Goal: Answer question/provide support: Share knowledge or assist other users

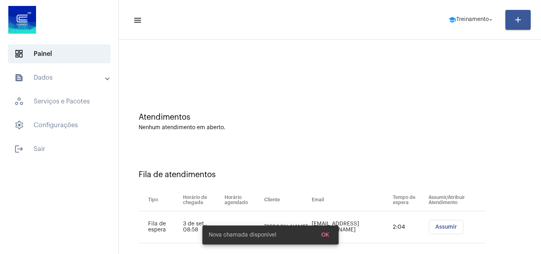
scroll to position [11, 0]
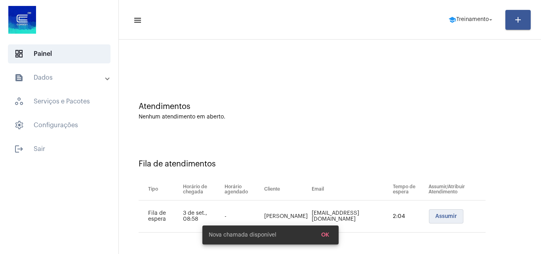
click at [433, 215] on button "Assumir" at bounding box center [446, 216] width 34 height 14
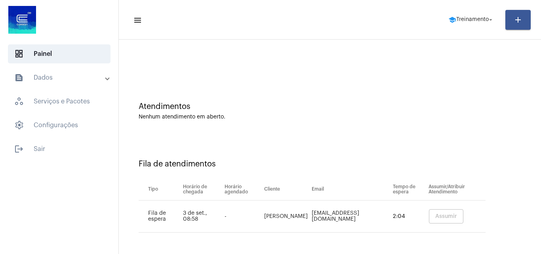
scroll to position [0, 0]
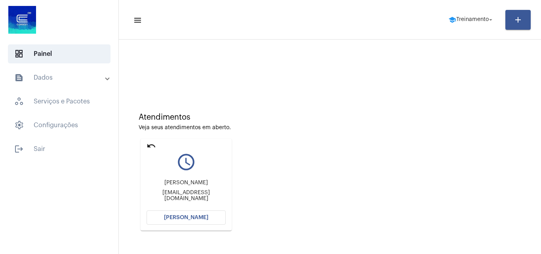
click at [192, 213] on button "[PERSON_NAME]" at bounding box center [186, 217] width 79 height 14
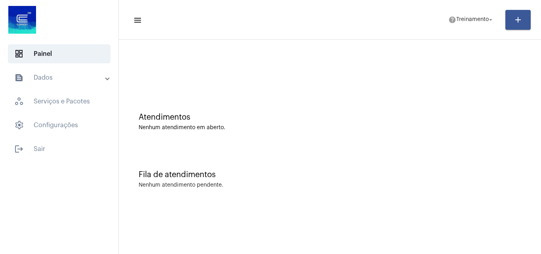
click at [473, 11] on mat-toolbar-row "menu help Treinamento arrow_drop_down add" at bounding box center [330, 19] width 422 height 25
drag, startPoint x: 477, startPoint y: 4, endPoint x: 471, endPoint y: 26, distance: 22.2
click at [476, 4] on mat-toolbar "menu help Treinamento arrow_drop_down add" at bounding box center [330, 20] width 422 height 40
click at [471, 26] on span "help Treinamento arrow_drop_down" at bounding box center [471, 19] width 46 height 14
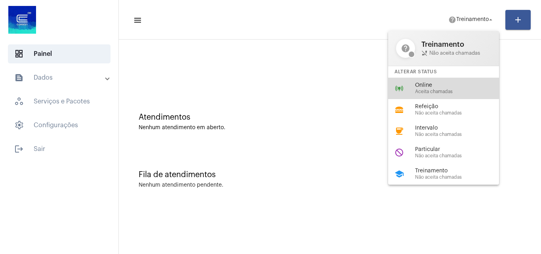
click at [441, 79] on div "online_prediction Online Aceita chamadas" at bounding box center [450, 88] width 124 height 21
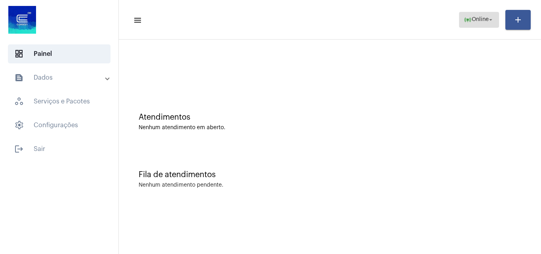
click at [464, 17] on mat-icon "online_prediction" at bounding box center [468, 20] width 8 height 8
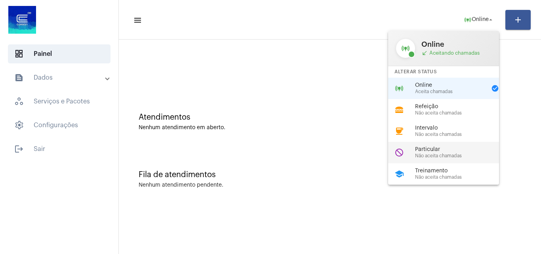
click at [434, 147] on span "Particular" at bounding box center [460, 150] width 90 height 6
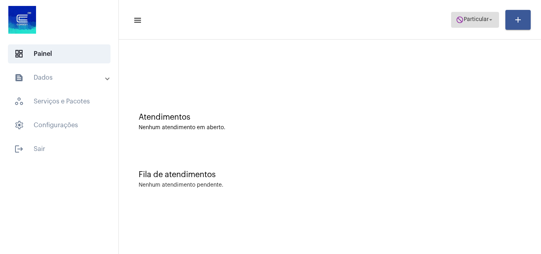
click at [460, 26] on span "do_not_disturb Particular arrow_drop_down" at bounding box center [475, 19] width 38 height 14
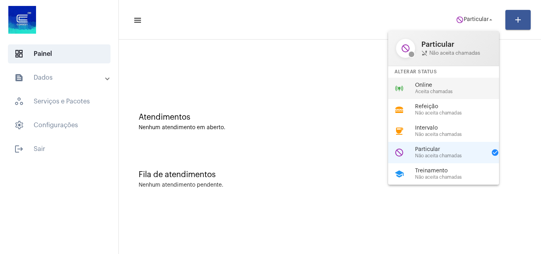
click at [435, 84] on span "Online" at bounding box center [460, 85] width 90 height 6
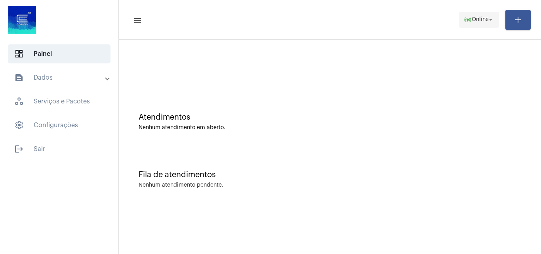
click at [473, 24] on span "online_prediction Online arrow_drop_down" at bounding box center [479, 19] width 31 height 14
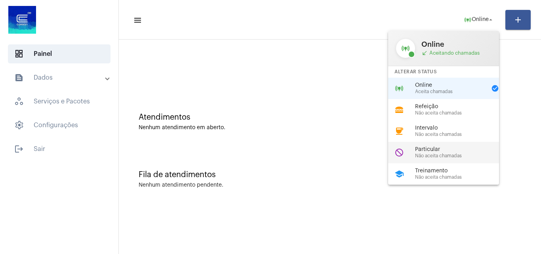
click at [427, 152] on span "Particular" at bounding box center [460, 150] width 90 height 6
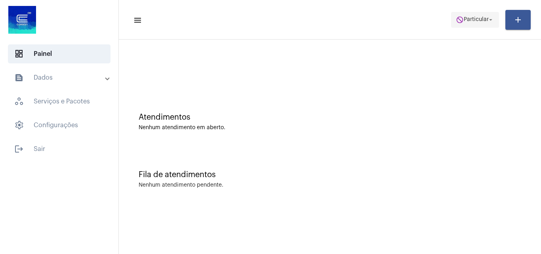
click at [458, 22] on mat-icon "do_not_disturb" at bounding box center [460, 20] width 8 height 8
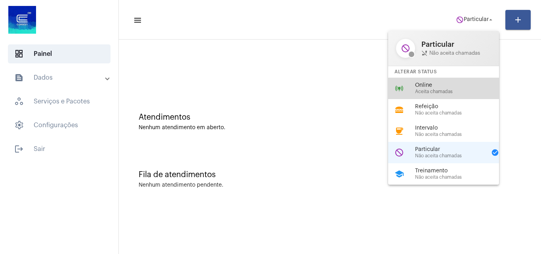
click at [453, 92] on span "Aceita chamadas" at bounding box center [460, 91] width 90 height 5
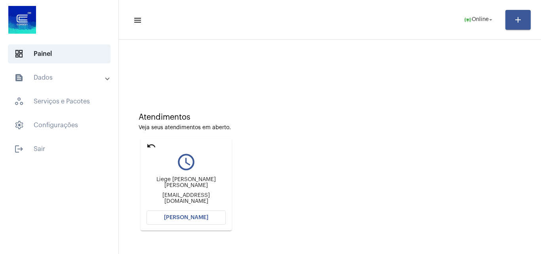
click at [204, 216] on span "[PERSON_NAME]" at bounding box center [186, 218] width 44 height 6
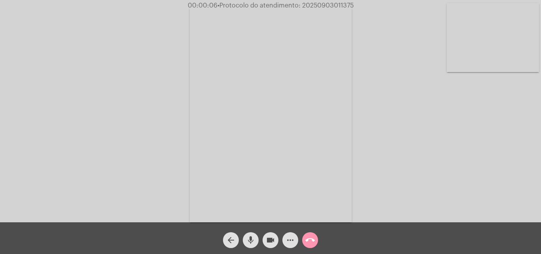
click at [252, 235] on mat-icon "mic" at bounding box center [251, 240] width 10 height 10
click at [492, 163] on div "Acessando Câmera e Microfone..." at bounding box center [271, 113] width 540 height 222
click at [250, 234] on span "mic_off" at bounding box center [251, 240] width 10 height 16
click at [252, 237] on mat-icon "mic" at bounding box center [251, 240] width 10 height 10
click at [252, 240] on mat-icon "mic_off" at bounding box center [251, 240] width 10 height 10
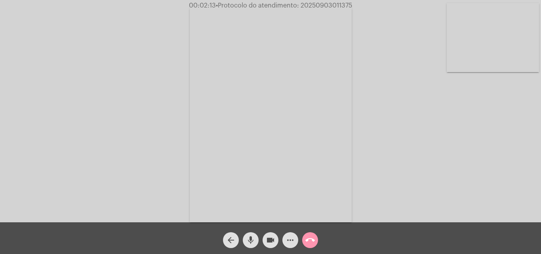
click at [289, 240] on mat-icon "more_horiz" at bounding box center [291, 240] width 10 height 10
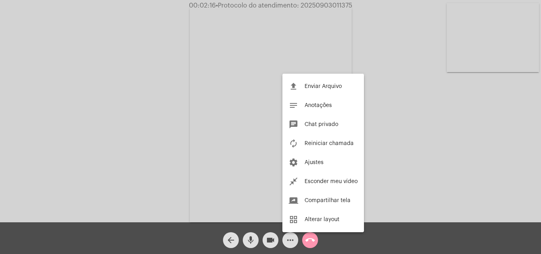
click at [177, 136] on div at bounding box center [270, 127] width 541 height 254
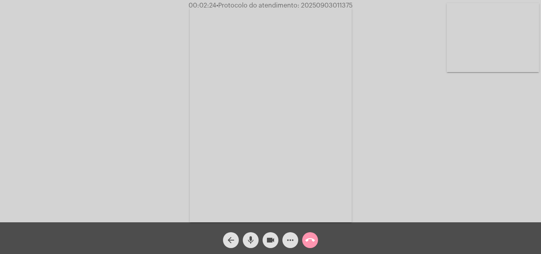
click at [287, 238] on mat-icon "more_horiz" at bounding box center [291, 240] width 10 height 10
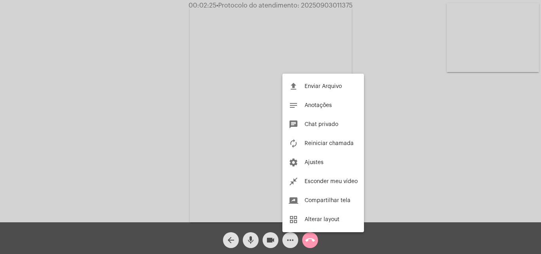
click at [137, 135] on div at bounding box center [270, 127] width 541 height 254
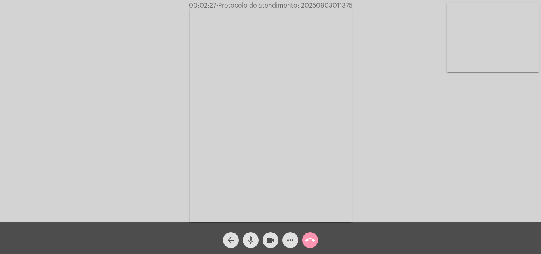
click at [247, 240] on mat-icon "mic" at bounding box center [251, 240] width 10 height 10
click at [248, 238] on mat-icon "mic_off" at bounding box center [251, 240] width 10 height 10
click at [292, 238] on mat-icon "more_horiz" at bounding box center [291, 240] width 10 height 10
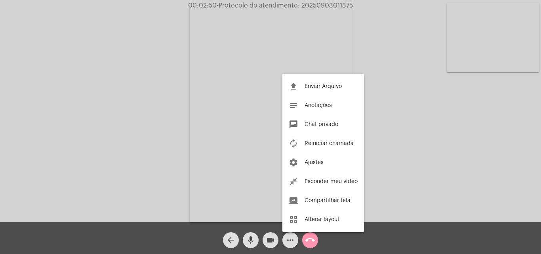
click at [134, 88] on div at bounding box center [270, 127] width 541 height 254
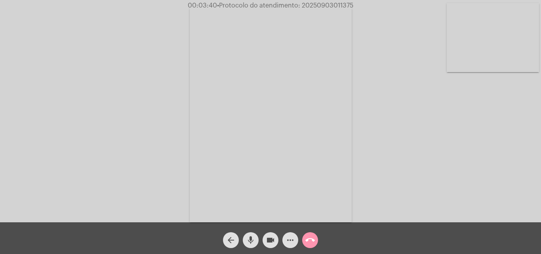
click at [254, 237] on mat-icon "mic" at bounding box center [251, 240] width 10 height 10
click at [250, 240] on mat-icon "mic_off" at bounding box center [251, 240] width 10 height 10
click at [287, 240] on mat-icon "more_horiz" at bounding box center [291, 240] width 10 height 10
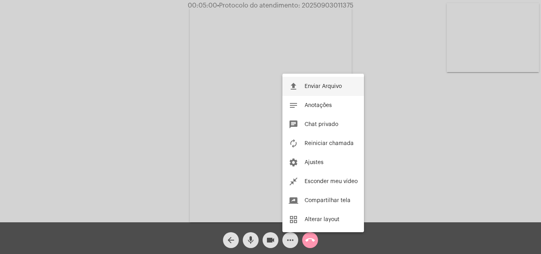
click at [301, 86] on button "file_upload Enviar Arquivo" at bounding box center [323, 86] width 82 height 19
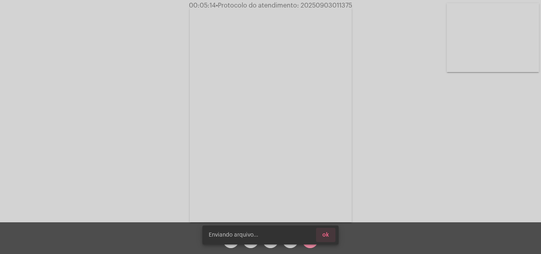
click at [330, 237] on button "ok" at bounding box center [325, 235] width 19 height 14
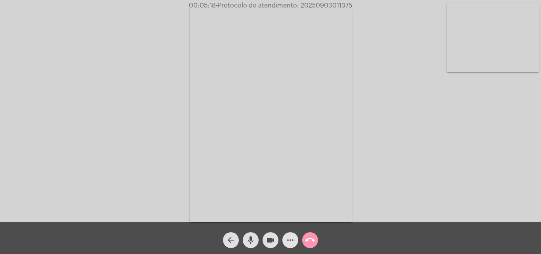
click at [292, 237] on mat-icon "more_horiz" at bounding box center [291, 240] width 10 height 10
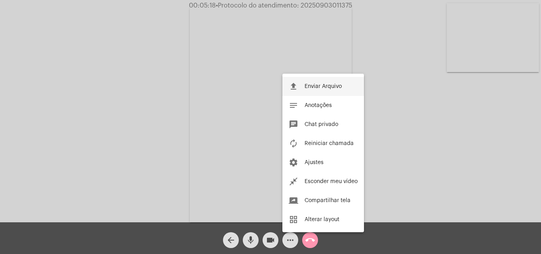
click at [316, 86] on span "Enviar Arquivo" at bounding box center [323, 87] width 37 height 6
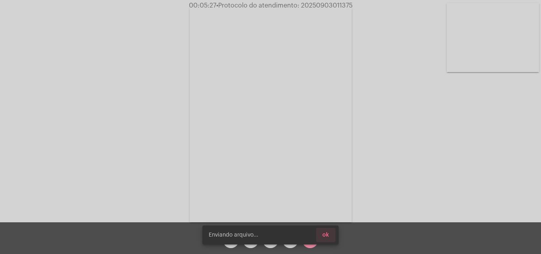
click at [326, 237] on span "ok" at bounding box center [325, 235] width 7 height 6
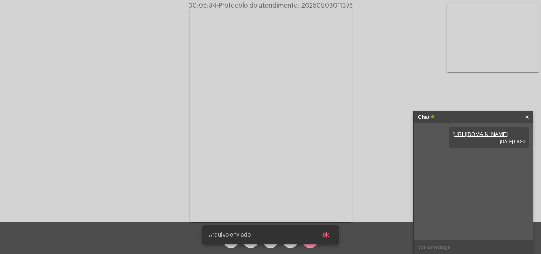
click at [331, 235] on button "ok" at bounding box center [325, 235] width 19 height 14
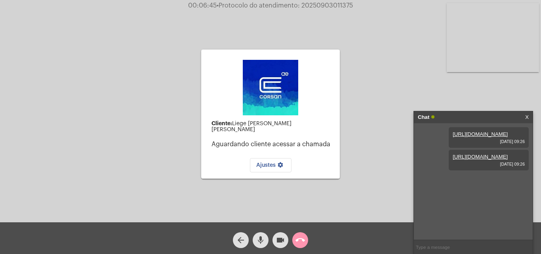
click at [265, 234] on span "mic" at bounding box center [261, 240] width 10 height 16
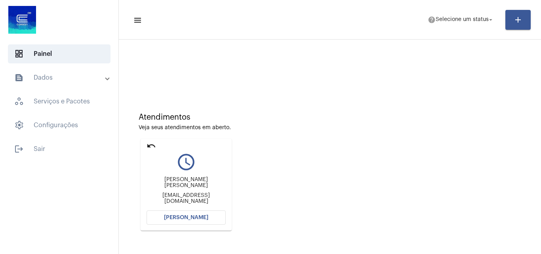
click at [202, 213] on button "[PERSON_NAME]" at bounding box center [186, 217] width 79 height 14
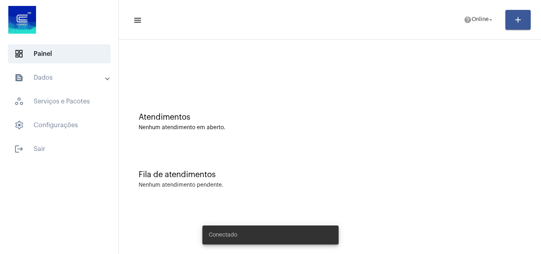
click at [481, 8] on mat-toolbar-row "menu help Online arrow_drop_down add" at bounding box center [330, 19] width 422 height 25
click at [480, 16] on span "help Online arrow_drop_down" at bounding box center [479, 19] width 31 height 14
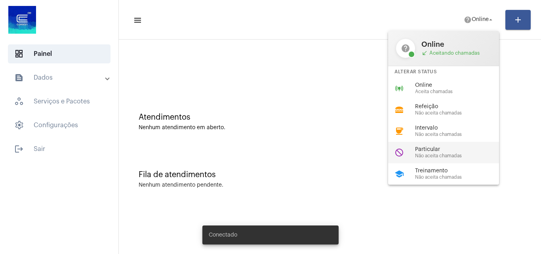
click at [445, 155] on span "Não aceita chamadas" at bounding box center [460, 155] width 90 height 5
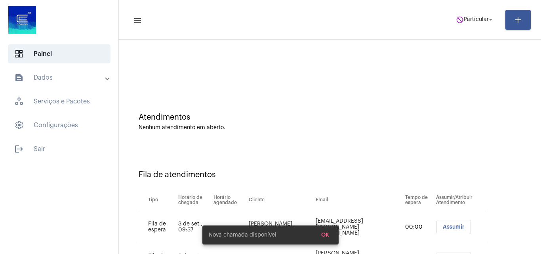
scroll to position [43, 0]
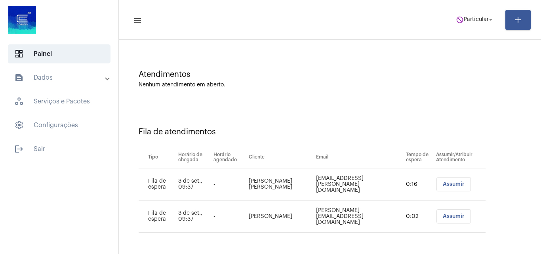
click at [445, 183] on span "Assumir" at bounding box center [454, 184] width 22 height 6
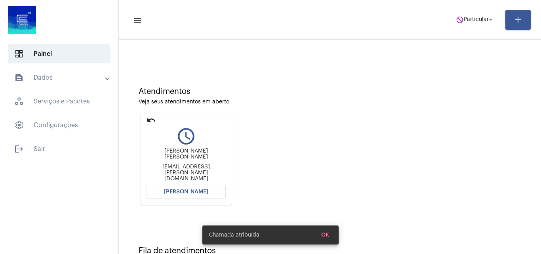
scroll to position [40, 0]
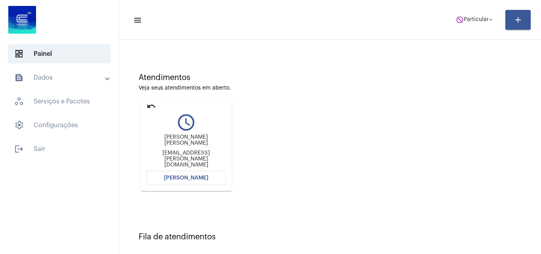
click at [187, 174] on button "[PERSON_NAME]" at bounding box center [186, 178] width 79 height 14
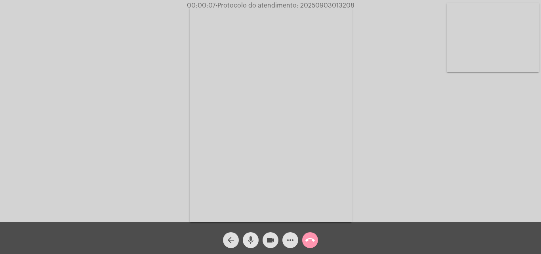
click at [248, 236] on mat-icon "mic" at bounding box center [251, 240] width 10 height 10
click at [247, 240] on mat-icon "mic_off" at bounding box center [251, 240] width 10 height 10
click at [246, 237] on mat-icon "mic" at bounding box center [251, 240] width 10 height 10
click at [251, 238] on mat-icon "mic_off" at bounding box center [251, 240] width 10 height 10
click at [294, 242] on mat-icon "more_horiz" at bounding box center [291, 240] width 10 height 10
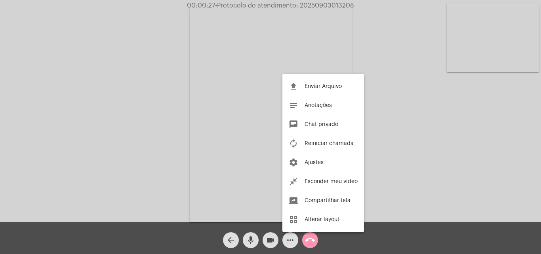
click at [178, 137] on div at bounding box center [270, 127] width 541 height 254
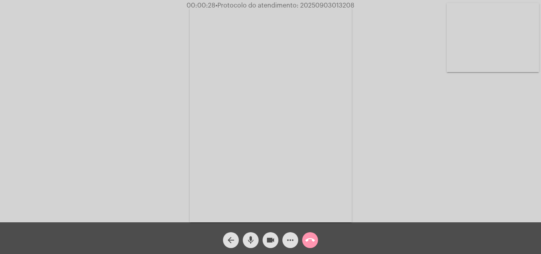
click at [253, 233] on span "mic" at bounding box center [251, 240] width 10 height 16
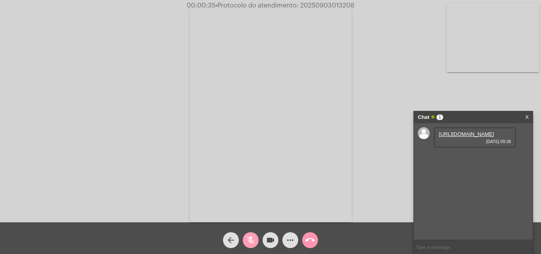
click at [250, 235] on span "mic_off" at bounding box center [251, 240] width 10 height 16
click at [458, 137] on link "https://neft-transfer-bucket.s3.amazonaws.com/temp-fa7d130c-56b1-306b-4428-fc28…" at bounding box center [466, 134] width 55 height 6
click at [474, 81] on div "Acessando Câmera e Microfone..." at bounding box center [271, 113] width 540 height 222
click at [246, 241] on mat-icon "mic" at bounding box center [251, 240] width 10 height 10
click at [252, 236] on mat-icon "mic_off" at bounding box center [251, 240] width 10 height 10
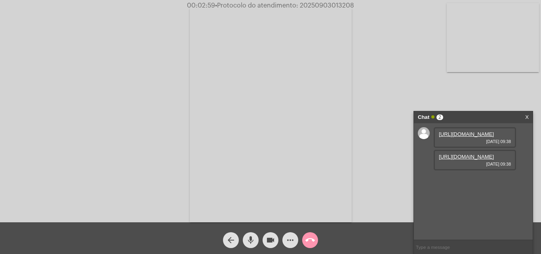
click at [288, 240] on mat-icon "more_horiz" at bounding box center [291, 240] width 10 height 10
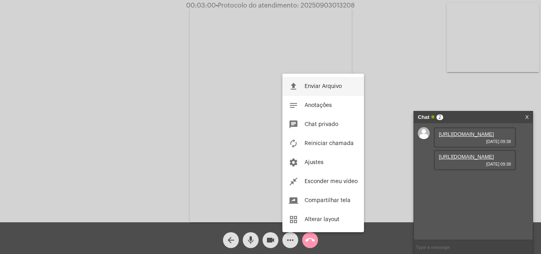
click at [302, 88] on button "file_upload Enviar Arquivo" at bounding box center [323, 86] width 82 height 19
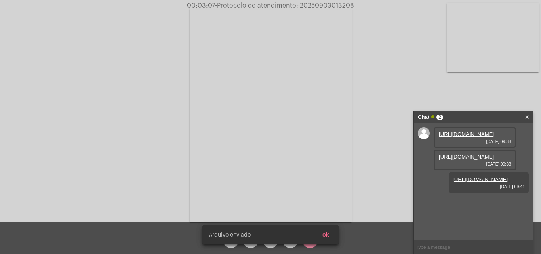
scroll to position [7, 0]
click at [334, 236] on button "ok" at bounding box center [325, 235] width 19 height 14
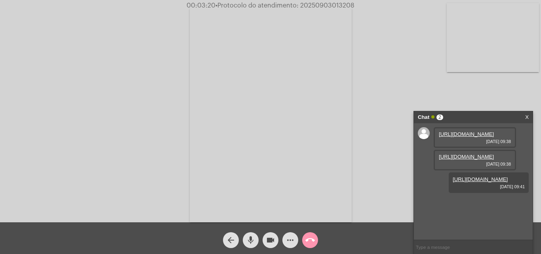
click at [252, 236] on mat-icon "mic" at bounding box center [251, 240] width 10 height 10
click at [250, 244] on mat-icon "mic_off" at bounding box center [251, 240] width 10 height 10
click at [252, 236] on mat-icon "mic" at bounding box center [251, 240] width 10 height 10
click at [250, 240] on mat-icon "mic_off" at bounding box center [251, 240] width 10 height 10
click at [292, 239] on mat-icon "more_horiz" at bounding box center [291, 240] width 10 height 10
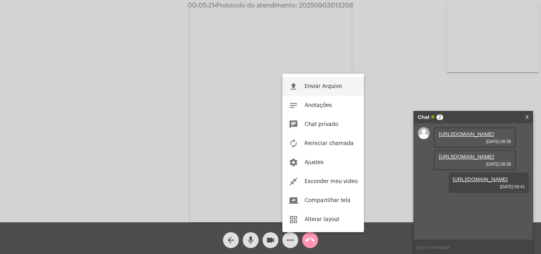
click at [303, 84] on button "file_upload Enviar Arquivo" at bounding box center [323, 86] width 82 height 19
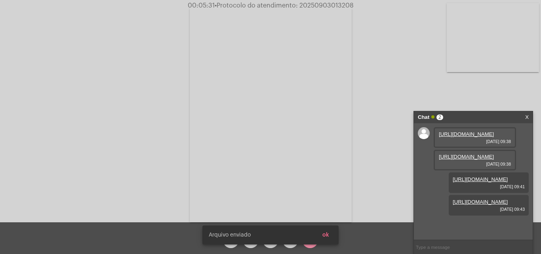
scroll to position [47, 0]
click at [330, 236] on button "ok" at bounding box center [325, 235] width 19 height 14
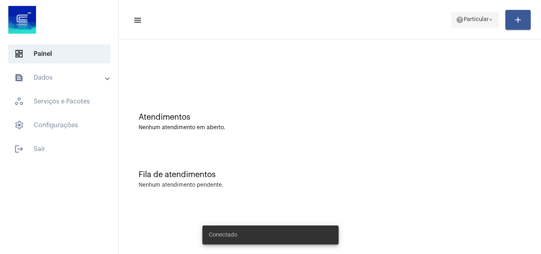
click at [464, 17] on span "Particular" at bounding box center [476, 20] width 25 height 6
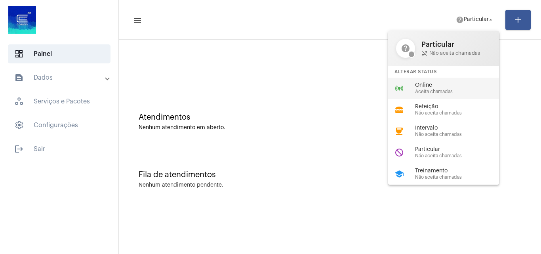
click at [448, 85] on span "Online" at bounding box center [460, 85] width 90 height 6
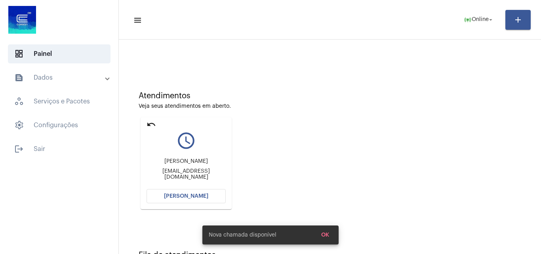
scroll to position [56, 0]
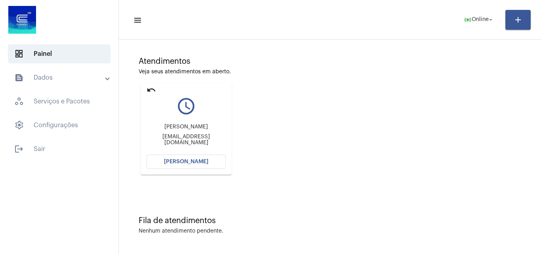
click at [195, 164] on span "[PERSON_NAME]" at bounding box center [186, 162] width 44 height 6
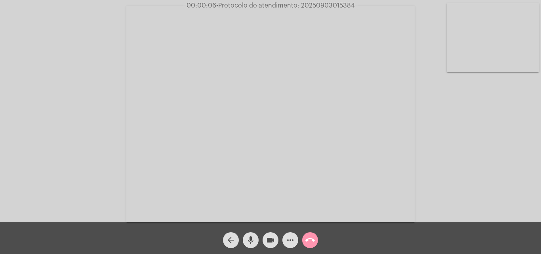
click at [252, 237] on mat-icon "mic" at bounding box center [251, 240] width 10 height 10
click at [453, 172] on div "Acessando Câmera e Microfone..." at bounding box center [271, 113] width 540 height 222
click at [253, 234] on span "mic_off" at bounding box center [251, 240] width 10 height 16
click at [252, 242] on mat-icon "mic" at bounding box center [251, 240] width 10 height 10
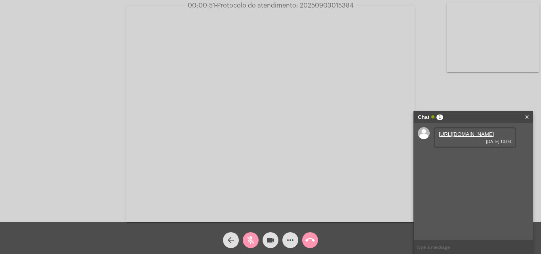
click at [254, 241] on mat-icon "mic_off" at bounding box center [251, 240] width 10 height 10
click at [448, 137] on link "[URL][DOMAIN_NAME]" at bounding box center [466, 134] width 55 height 6
click at [467, 160] on link "[URL][DOMAIN_NAME]" at bounding box center [466, 157] width 55 height 6
click at [456, 182] on link "[URL][DOMAIN_NAME]" at bounding box center [466, 179] width 55 height 6
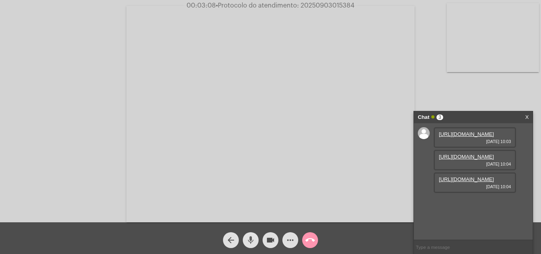
click at [249, 237] on mat-icon "mic" at bounding box center [251, 240] width 10 height 10
click at [250, 242] on mat-icon "mic_off" at bounding box center [251, 240] width 10 height 10
click at [250, 236] on mat-icon "mic" at bounding box center [251, 240] width 10 height 10
click at [253, 236] on mat-icon "mic_off" at bounding box center [251, 240] width 10 height 10
drag, startPoint x: 249, startPoint y: 236, endPoint x: 226, endPoint y: 173, distance: 67.0
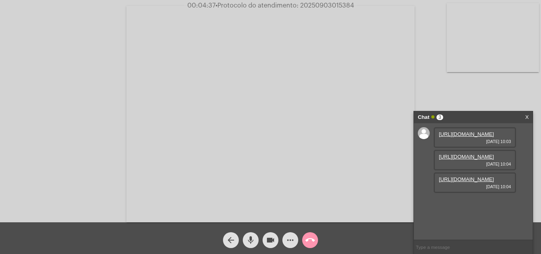
click at [249, 236] on mat-icon "mic" at bounding box center [251, 240] width 10 height 10
click at [457, 205] on link "[URL][DOMAIN_NAME]" at bounding box center [466, 202] width 55 height 6
click at [254, 235] on mat-icon "mic_off" at bounding box center [251, 240] width 10 height 10
click at [254, 236] on mat-icon "mic" at bounding box center [251, 240] width 10 height 10
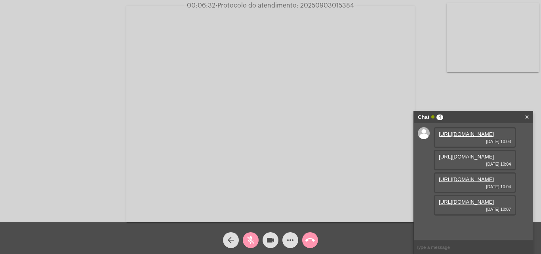
click at [253, 237] on mat-icon "mic_off" at bounding box center [251, 240] width 10 height 10
click at [250, 236] on mat-icon "mic" at bounding box center [251, 240] width 10 height 10
click at [256, 236] on button "mic_off" at bounding box center [251, 240] width 16 height 16
click at [251, 242] on mat-icon "mic" at bounding box center [251, 240] width 10 height 10
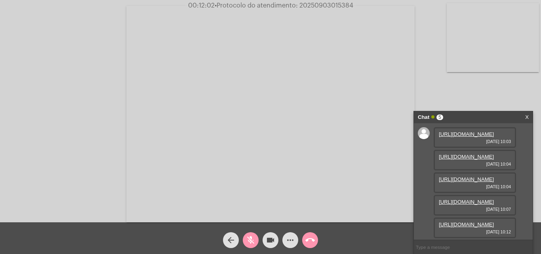
click at [251, 238] on mat-icon "mic_off" at bounding box center [251, 240] width 10 height 10
click at [252, 239] on mat-icon "mic" at bounding box center [251, 240] width 10 height 10
click at [252, 240] on mat-icon "mic_off" at bounding box center [251, 240] width 10 height 10
click at [312, 4] on span "• Protocolo do atendimento: 20250903015384" at bounding box center [283, 5] width 139 height 6
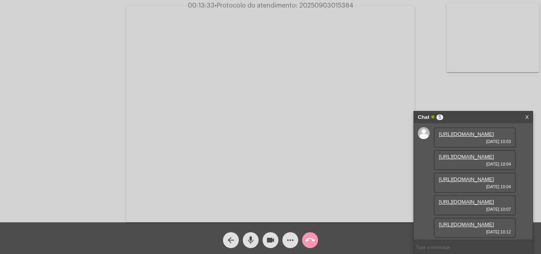
click at [308, 242] on mat-icon "call_end" at bounding box center [310, 240] width 10 height 10
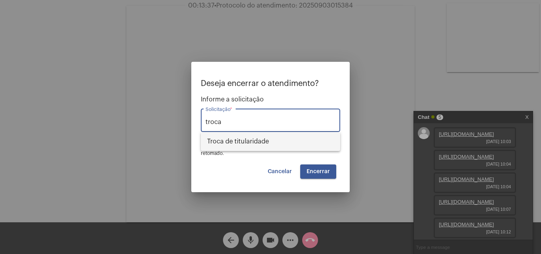
click at [252, 151] on span "Troca de titularidade" at bounding box center [270, 141] width 127 height 19
type input "Troca de titularidade"
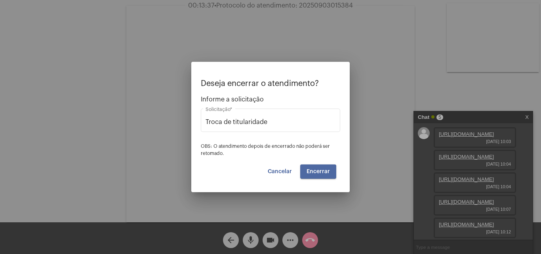
click at [314, 173] on span "Encerrar" at bounding box center [318, 172] width 23 height 6
click at [313, 173] on span "Encerrar" at bounding box center [318, 172] width 23 height 6
click at [282, 167] on button "Cancelar" at bounding box center [279, 171] width 37 height 14
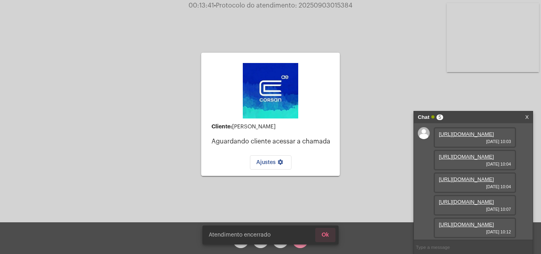
click at [328, 233] on span "Ok" at bounding box center [326, 235] width 8 height 6
click at [328, 234] on span "Ok" at bounding box center [326, 235] width 8 height 6
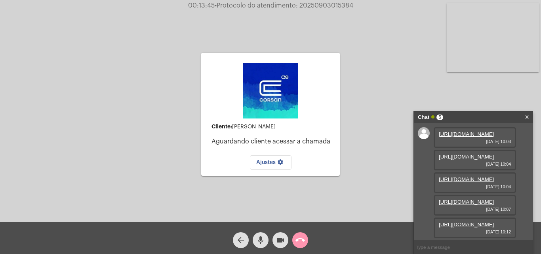
click at [243, 236] on mat-icon "arrow_back" at bounding box center [241, 240] width 10 height 10
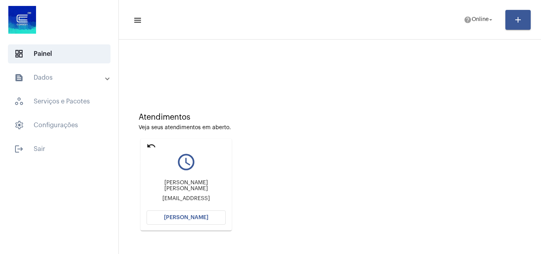
click at [151, 143] on mat-icon "undo" at bounding box center [152, 146] width 10 height 10
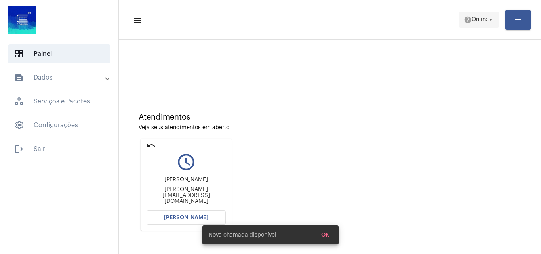
click at [473, 18] on span "Online" at bounding box center [480, 20] width 17 height 6
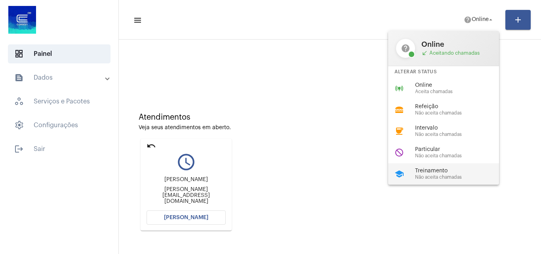
click at [442, 170] on span "Treinamento" at bounding box center [460, 171] width 90 height 6
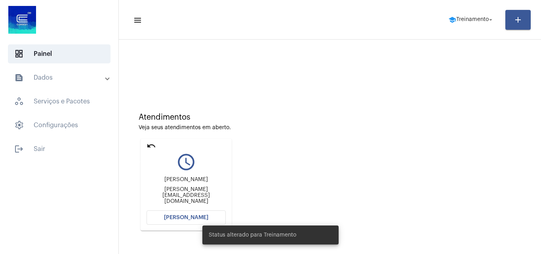
click at [149, 144] on mat-icon "undo" at bounding box center [152, 146] width 10 height 10
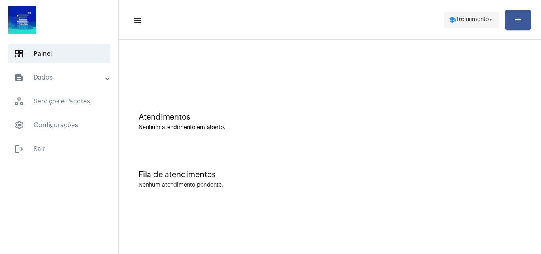
click at [474, 24] on span "school Treinamento arrow_drop_down" at bounding box center [471, 19] width 46 height 14
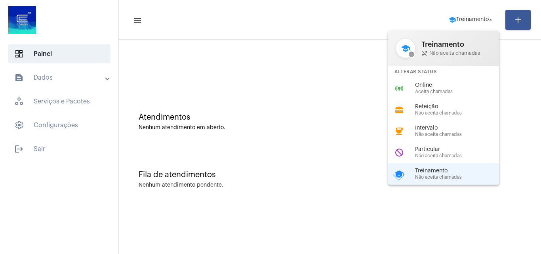
click at [454, 20] on div at bounding box center [270, 127] width 541 height 254
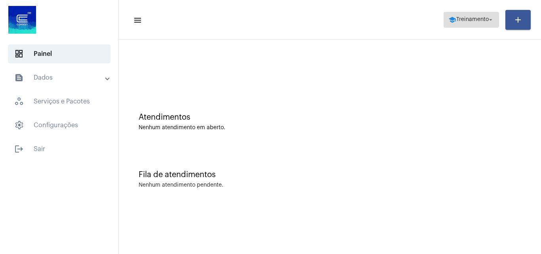
click at [466, 18] on span "Treinamento" at bounding box center [472, 20] width 32 height 6
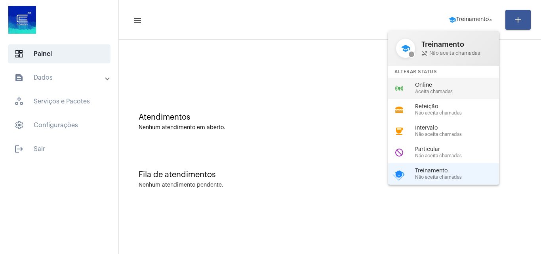
click at [437, 93] on span "Aceita chamadas" at bounding box center [460, 91] width 90 height 5
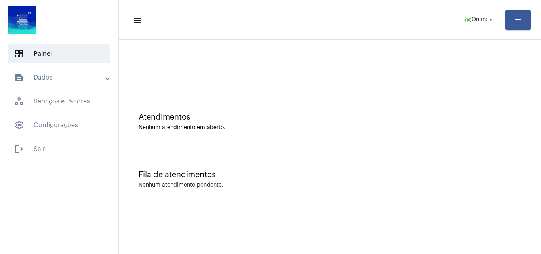
click at [523, 124] on div "Atendimentos Nenhum atendimento em aberto." at bounding box center [330, 117] width 414 height 57
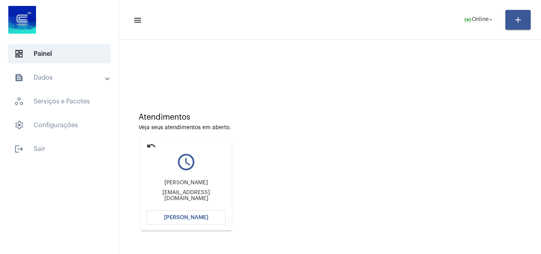
click at [170, 217] on span "[PERSON_NAME]" at bounding box center [186, 218] width 44 height 6
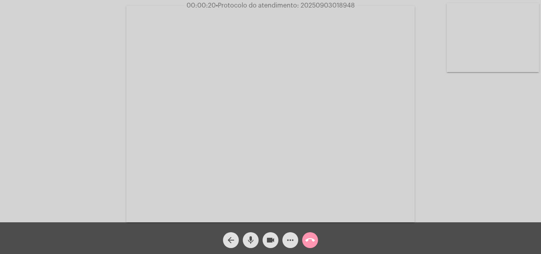
click at [315, 2] on span "• Protocolo do atendimento: 20250903018948" at bounding box center [285, 5] width 139 height 6
click at [312, 241] on mat-icon "call_end" at bounding box center [310, 240] width 10 height 10
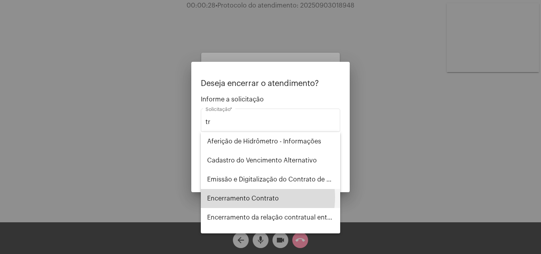
click at [249, 197] on span "Encerramento Contrato" at bounding box center [270, 198] width 127 height 19
type input "Encerramento Contrato"
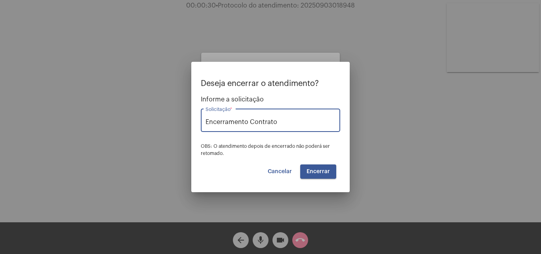
click at [320, 171] on span "Encerrar" at bounding box center [318, 172] width 23 height 6
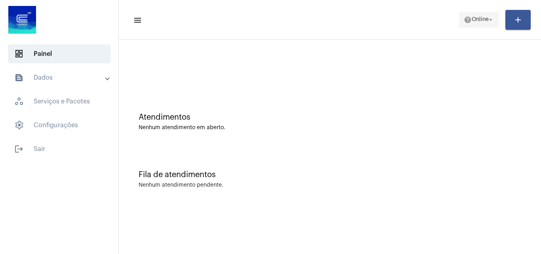
click at [471, 16] on span "help Online arrow_drop_down" at bounding box center [479, 19] width 31 height 14
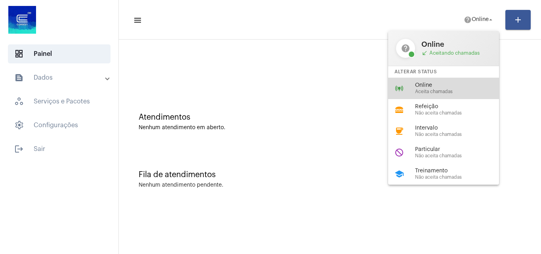
click at [431, 89] on span "Aceita chamadas" at bounding box center [460, 91] width 90 height 5
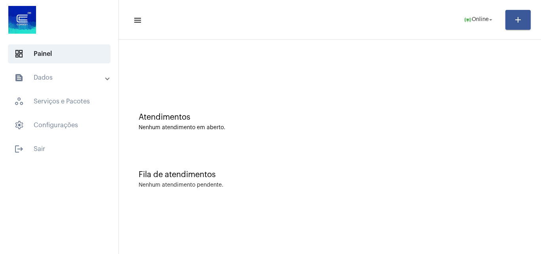
click at [380, 143] on div "Atendimentos Nenhum atendimento em aberto." at bounding box center [330, 117] width 414 height 57
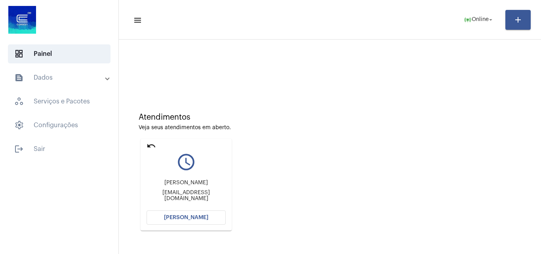
scroll to position [40, 0]
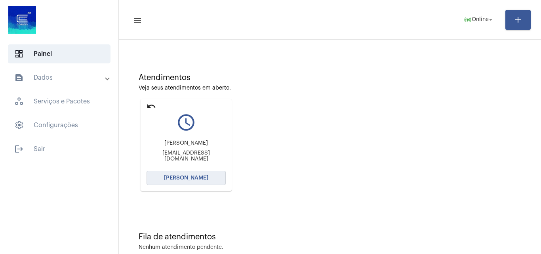
click at [195, 174] on button "[PERSON_NAME]" at bounding box center [186, 178] width 79 height 14
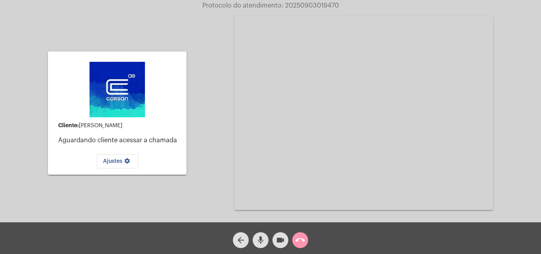
click at [299, 241] on mat-icon "call_end" at bounding box center [301, 240] width 10 height 10
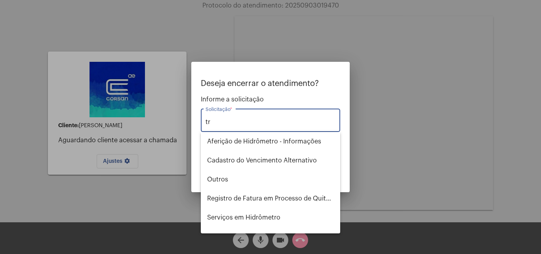
type input "t"
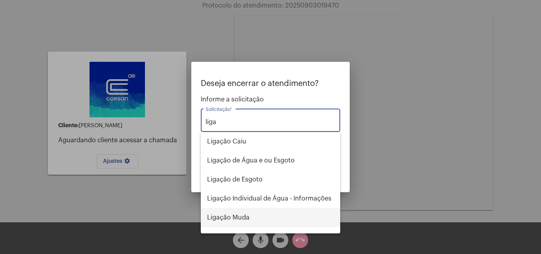
click at [241, 215] on span "Ligação Muda" at bounding box center [270, 217] width 127 height 19
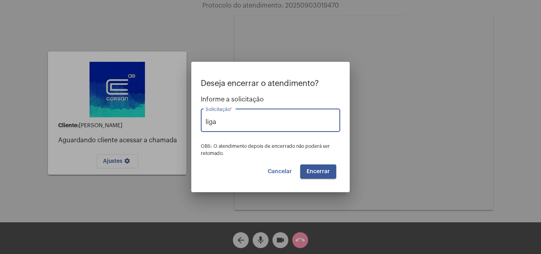
type input "Ligação Muda"
click at [331, 169] on button "Encerrar" at bounding box center [318, 171] width 36 height 14
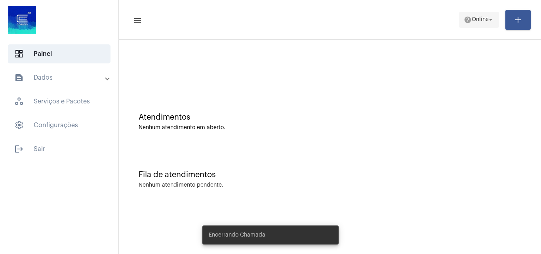
click at [473, 14] on span "help Online arrow_drop_down" at bounding box center [479, 19] width 31 height 14
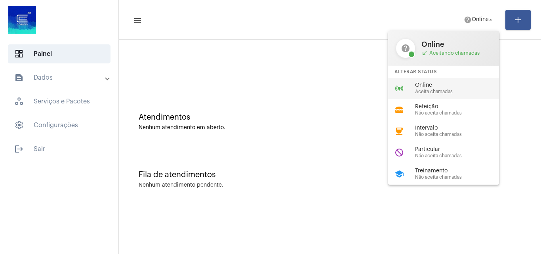
click at [443, 86] on span "Online" at bounding box center [460, 85] width 90 height 6
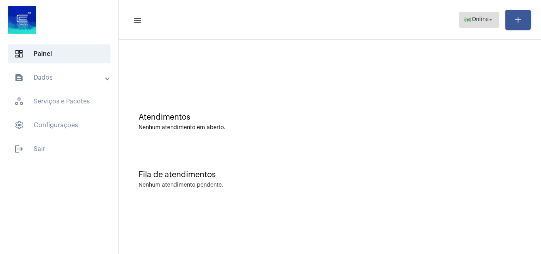
click at [488, 19] on mat-icon "arrow_drop_down" at bounding box center [490, 19] width 7 height 7
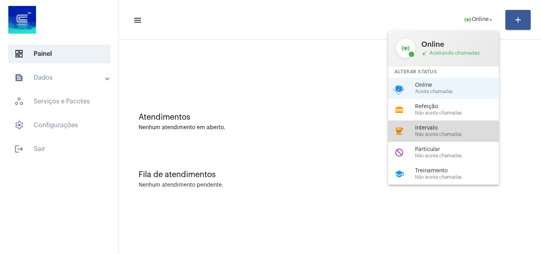
click at [414, 134] on div "coffee Intervalo Não aceita chamadas" at bounding box center [450, 130] width 124 height 21
